Goal: Transaction & Acquisition: Obtain resource

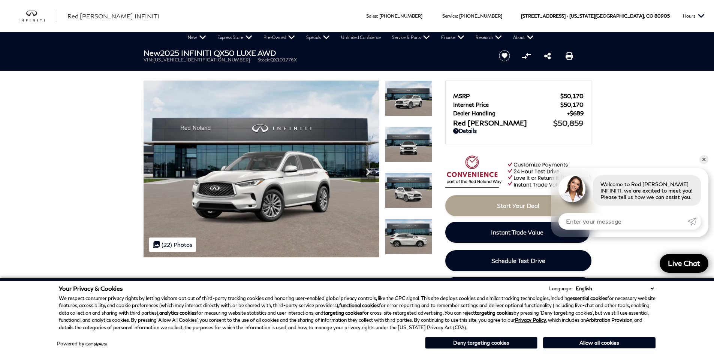
click at [525, 344] on button "Deny targeting cookies" at bounding box center [481, 343] width 113 height 12
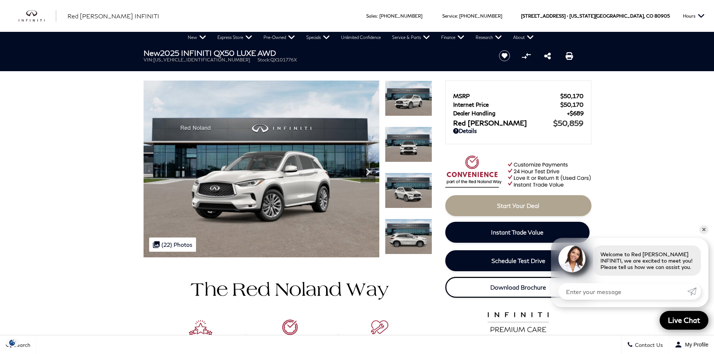
click at [550, 291] on link "Download Brochure" at bounding box center [519, 287] width 146 height 21
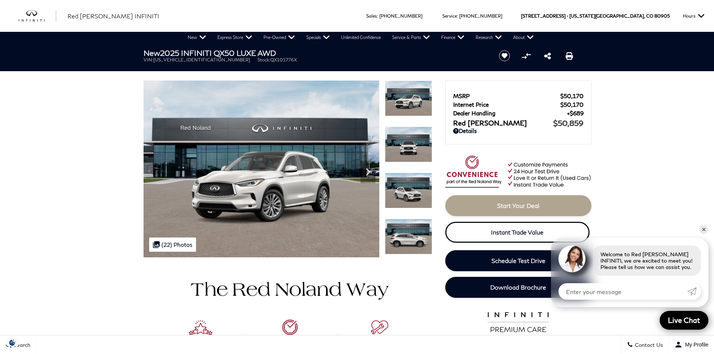
click at [500, 232] on span "Instant Trade Value" at bounding box center [517, 232] width 53 height 7
